Goal: Task Accomplishment & Management: Complete application form

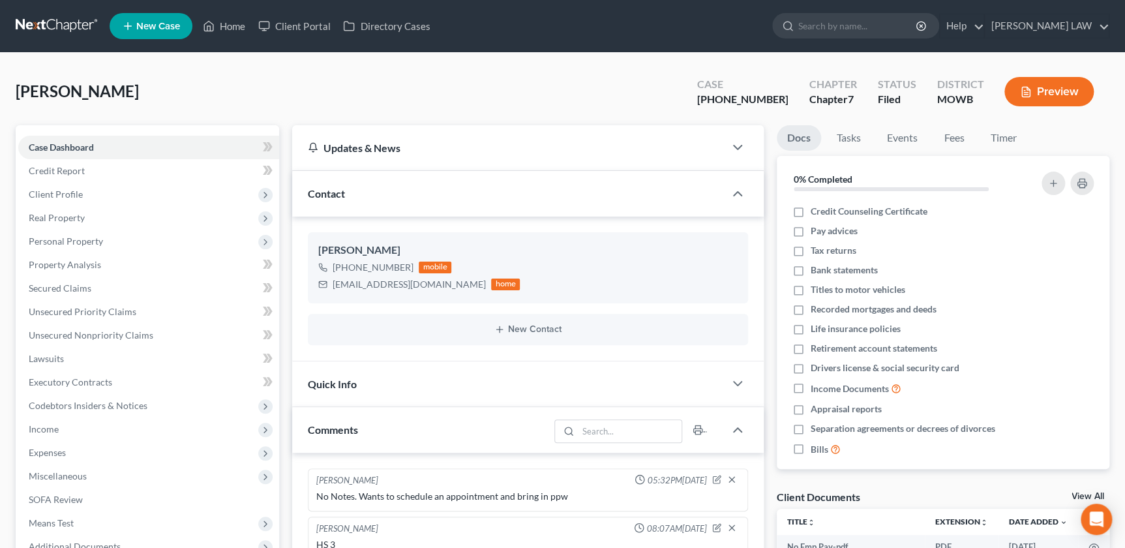
click at [883, 46] on nav "Home New Case Client Portal Directory Cases [PERSON_NAME] LAW [EMAIL_ADDRESS][D…" at bounding box center [562, 26] width 1125 height 52
click at [880, 21] on input "search" at bounding box center [857, 26] width 119 height 24
type input "[PERSON_NAME]"
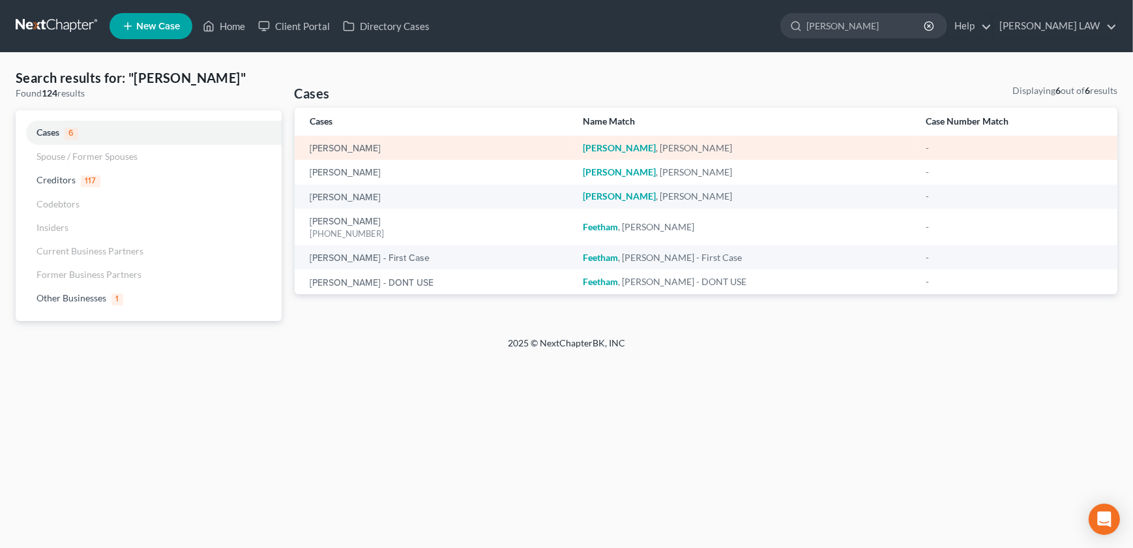
click at [343, 143] on div "[PERSON_NAME]" at bounding box center [436, 147] width 252 height 13
click at [346, 145] on link "[PERSON_NAME]" at bounding box center [345, 148] width 71 height 9
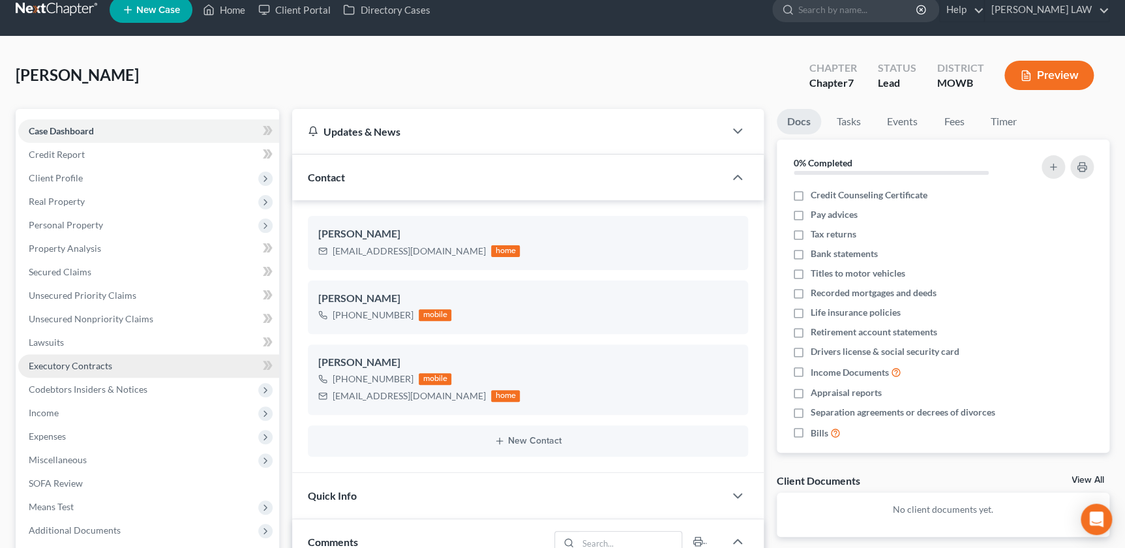
scroll to position [29, 0]
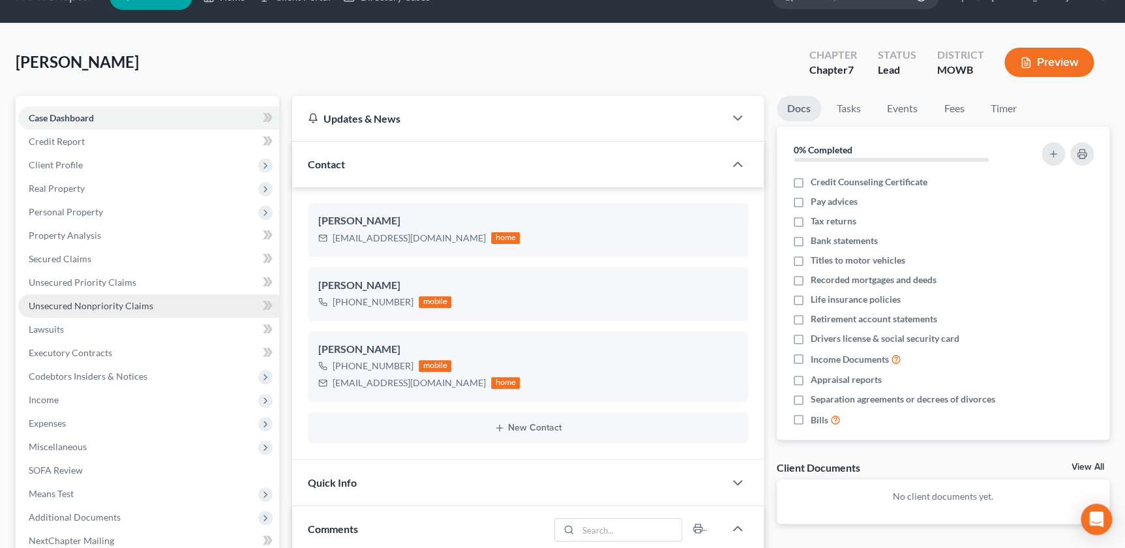
click at [90, 300] on span "Unsecured Nonpriority Claims" at bounding box center [91, 305] width 125 height 11
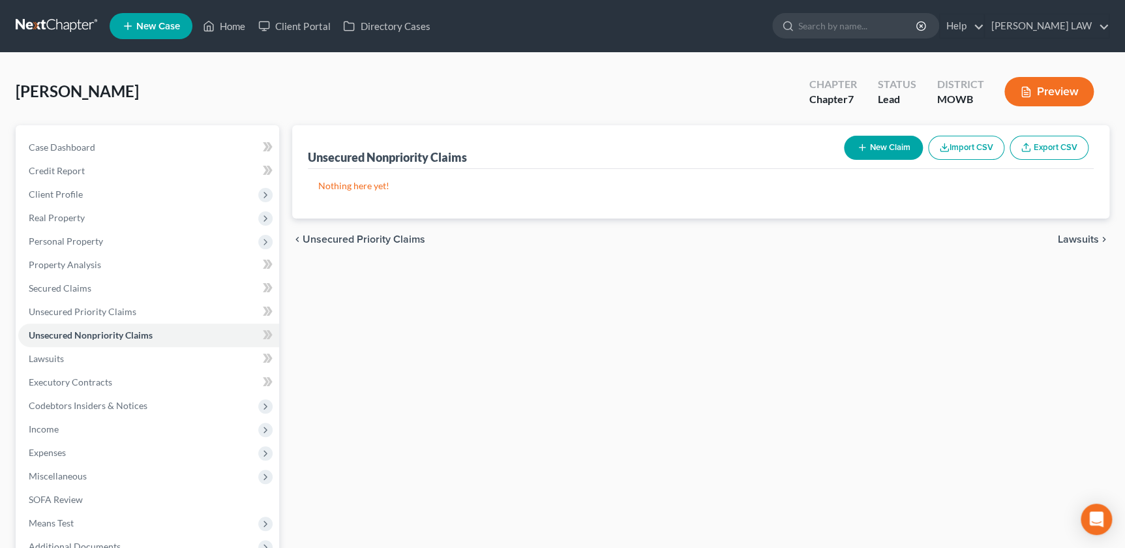
click at [868, 141] on button "New Claim" at bounding box center [883, 148] width 79 height 24
select select "0"
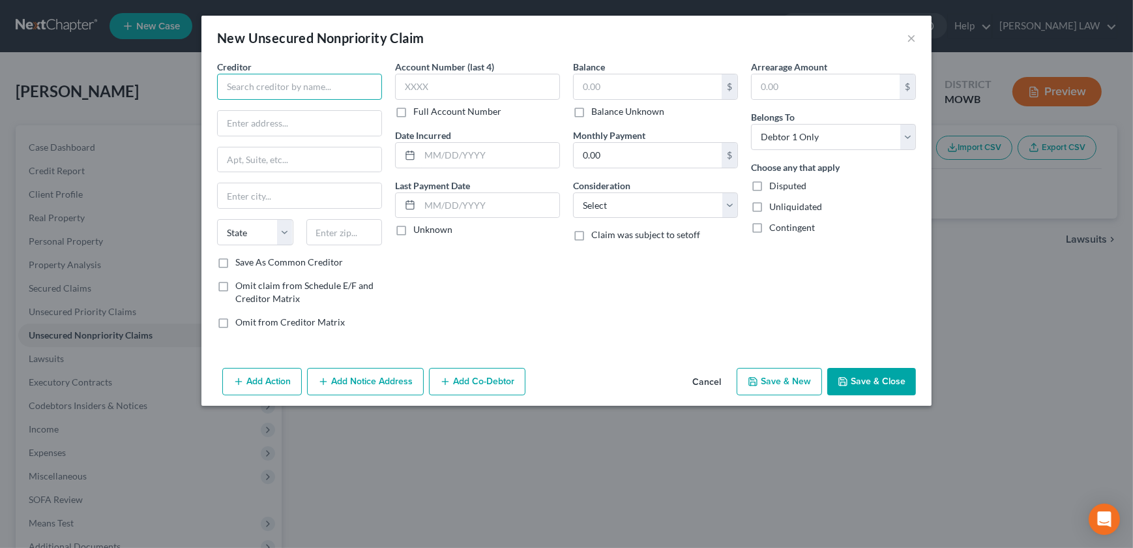
click at [248, 76] on input "text" at bounding box center [299, 87] width 165 height 26
type input "Mohela"
click at [271, 112] on div "Mohela" at bounding box center [296, 109] width 136 height 13
type input "[STREET_ADDRESS]"
type input "Chesterfield"
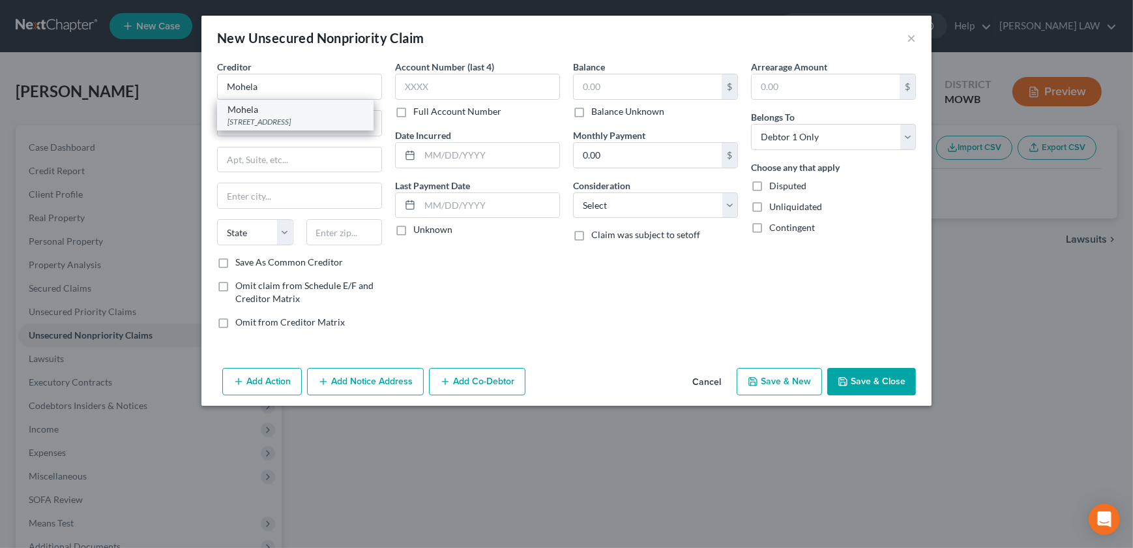
select select "26"
type input "63005"
click at [589, 83] on input "text" at bounding box center [648, 86] width 148 height 25
click at [595, 89] on input "27,126.29" at bounding box center [648, 86] width 148 height 25
type input "27,126.29"
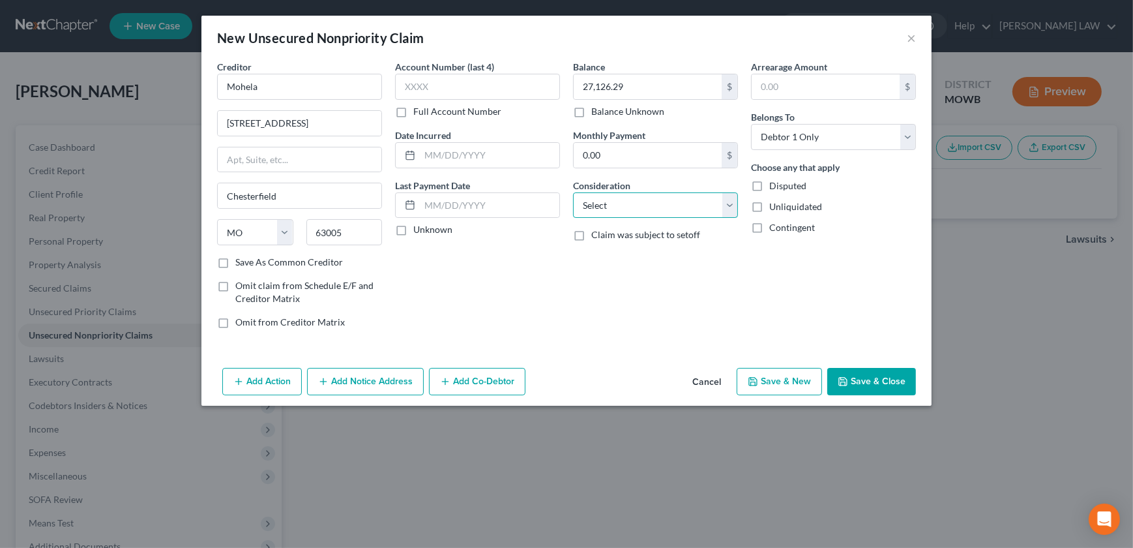
click at [681, 216] on select "Select Cable / Satellite Services Collection Agency Credit Card Debt Debt Couns…" at bounding box center [655, 205] width 165 height 26
select select "17"
click at [573, 192] on select "Select Cable / Satellite Services Collection Agency Credit Card Debt Debt Couns…" at bounding box center [655, 205] width 165 height 26
click at [896, 369] on button "Save & Close" at bounding box center [871, 381] width 89 height 27
